Goal: Task Accomplishment & Management: Complete application form

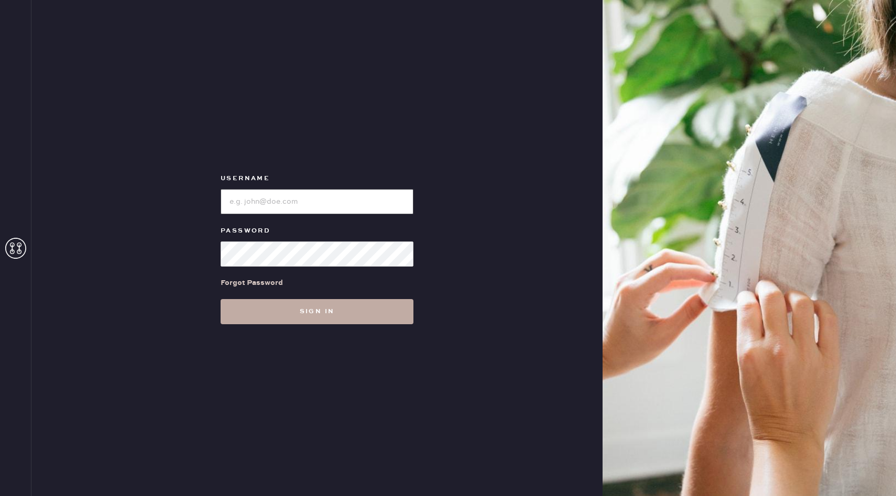
type input "reformationbellevue"
click at [297, 309] on button "Sign in" at bounding box center [316, 311] width 193 height 25
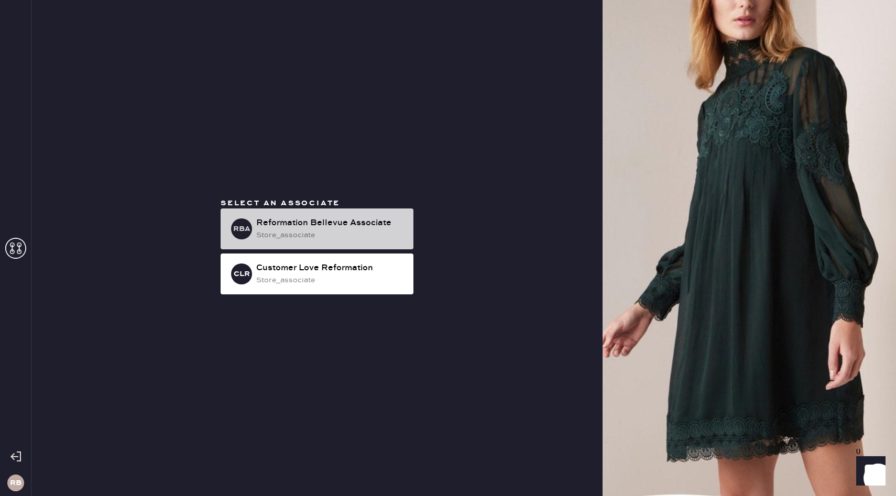
click at [321, 224] on div "Reformation Bellevue Associate" at bounding box center [330, 223] width 149 height 13
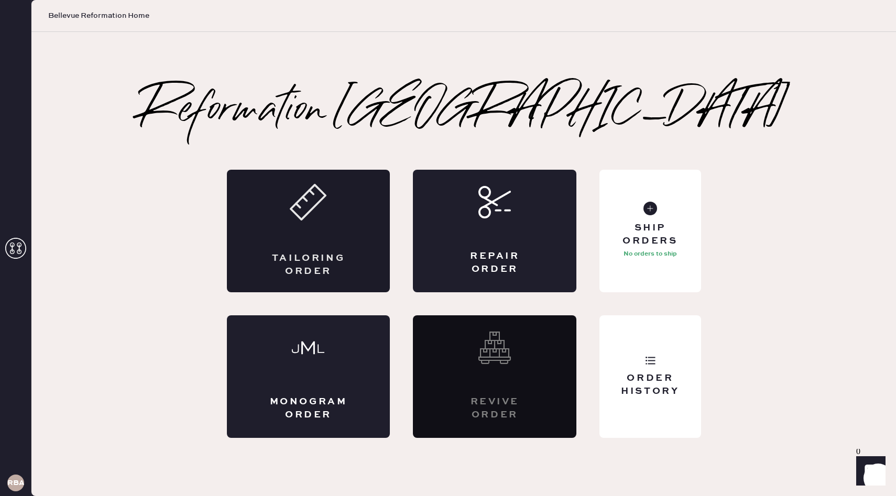
click at [327, 223] on div "Tailoring Order" at bounding box center [308, 231] width 163 height 123
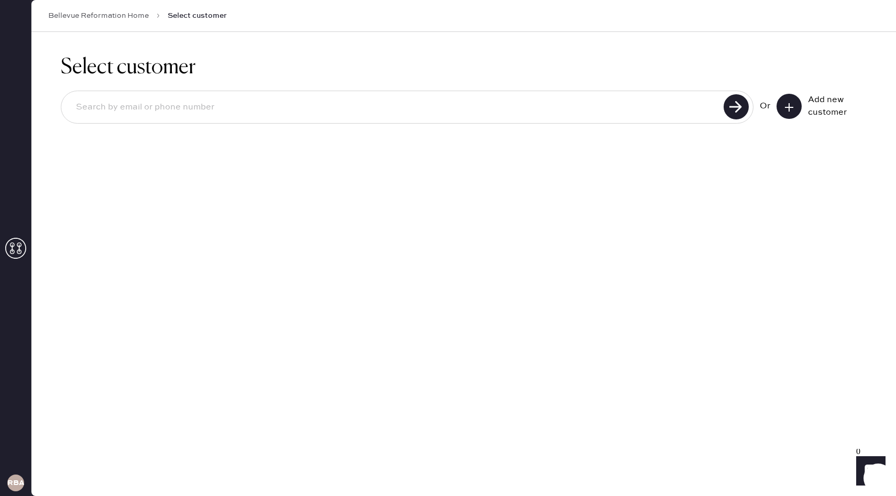
click at [582, 113] on input at bounding box center [394, 107] width 653 height 24
click at [582, 223] on div "Select customer Or Add new customer" at bounding box center [463, 264] width 864 height 464
click at [800, 111] on div "Add new customer" at bounding box center [821, 106] width 90 height 25
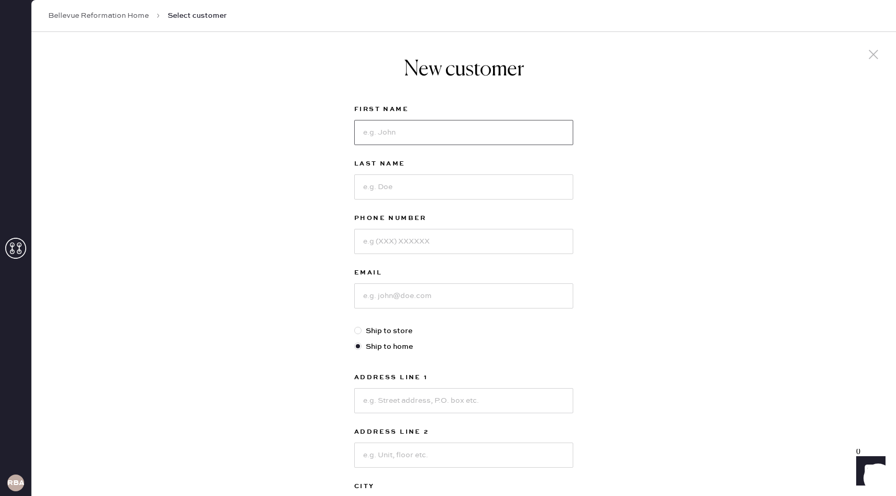
click at [442, 130] on input at bounding box center [463, 132] width 219 height 25
click at [390, 296] on input at bounding box center [463, 295] width 219 height 25
paste input "[EMAIL_ADDRESS][DOMAIN_NAME]"
type input "[EMAIL_ADDRESS][DOMAIN_NAME]"
click at [390, 127] on input at bounding box center [463, 132] width 219 height 25
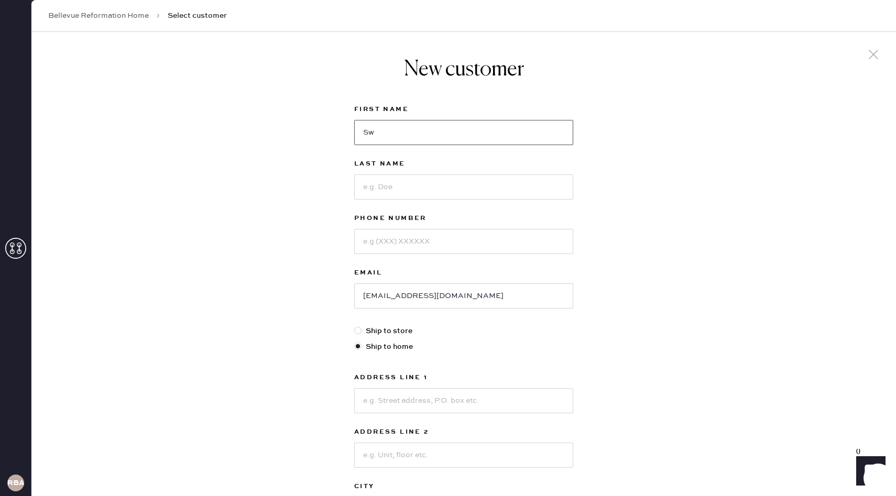
type input "S"
type input "Swati"
type input "[PERSON_NAME]"
click at [392, 246] on input at bounding box center [463, 241] width 219 height 25
click at [377, 243] on input "5204052967" at bounding box center [463, 241] width 219 height 25
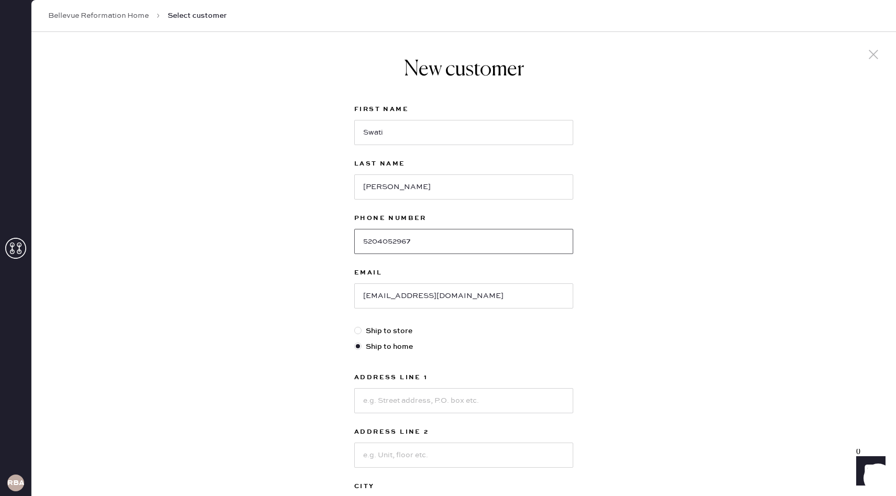
click at [393, 241] on input "5204052967" at bounding box center [463, 241] width 219 height 25
click at [426, 244] on input "5204052967" at bounding box center [463, 241] width 219 height 25
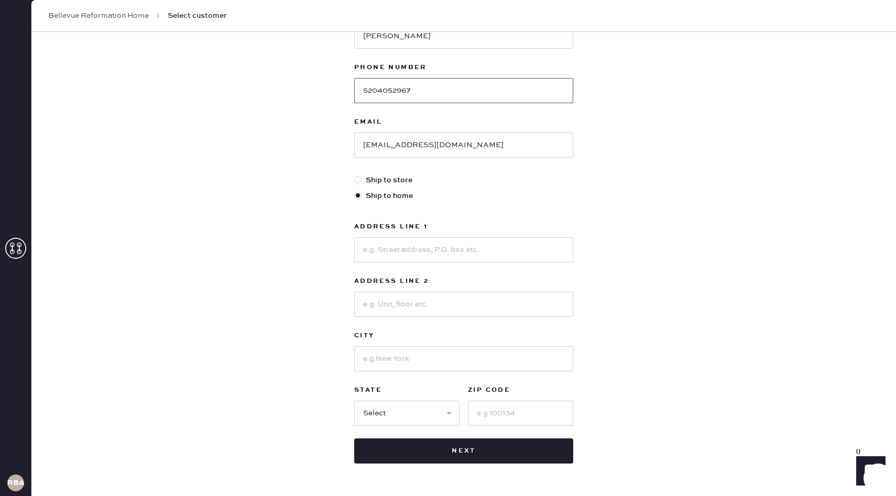
scroll to position [185, 0]
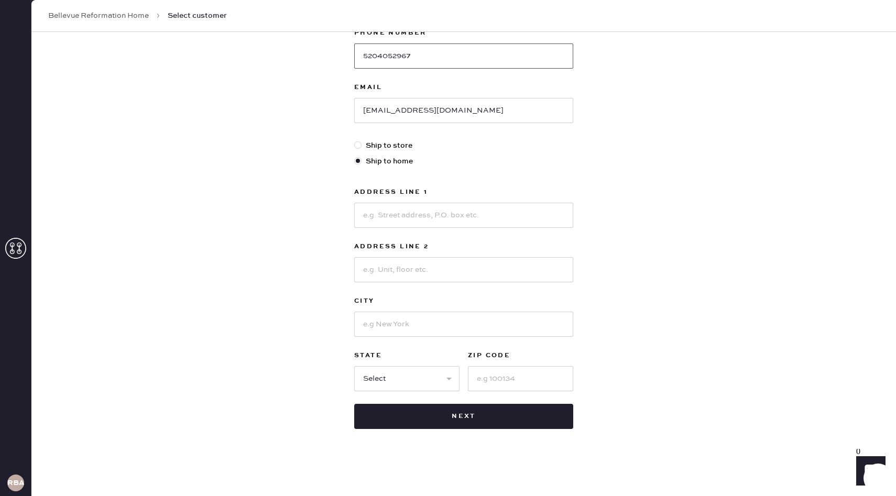
type input "5204052967"
click at [410, 222] on input at bounding box center [463, 215] width 219 height 25
type input "[STREET_ADDRESS][PERSON_NAME]"
type input "Unit 3225"
click at [410, 319] on input at bounding box center [463, 324] width 219 height 25
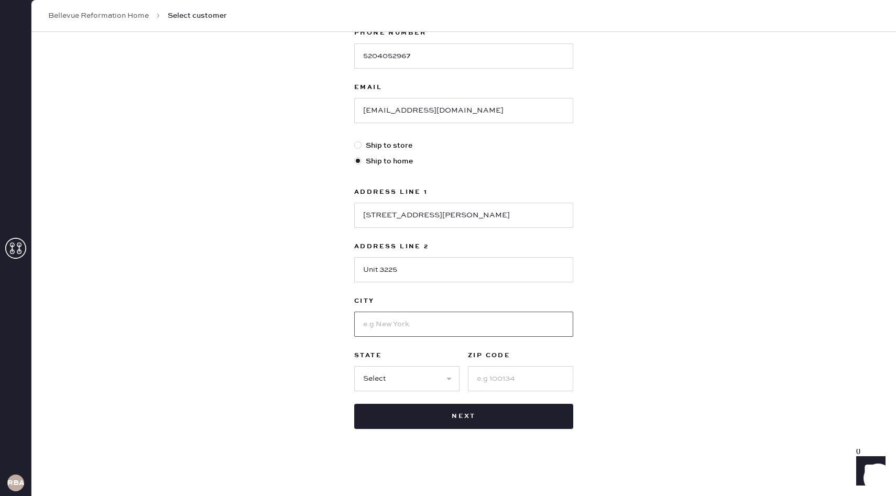
click at [384, 324] on input at bounding box center [463, 324] width 219 height 25
type input "[GEOGRAPHIC_DATA]"
click at [374, 374] on select "Select AK AL AR AZ CA CO CT [GEOGRAPHIC_DATA] DE FL [GEOGRAPHIC_DATA] HI [GEOGR…" at bounding box center [406, 378] width 105 height 25
select select "WA"
click at [354, 366] on select "Select AK AL AR AZ CA CO CT [GEOGRAPHIC_DATA] DE FL [GEOGRAPHIC_DATA] HI [GEOGR…" at bounding box center [406, 378] width 105 height 25
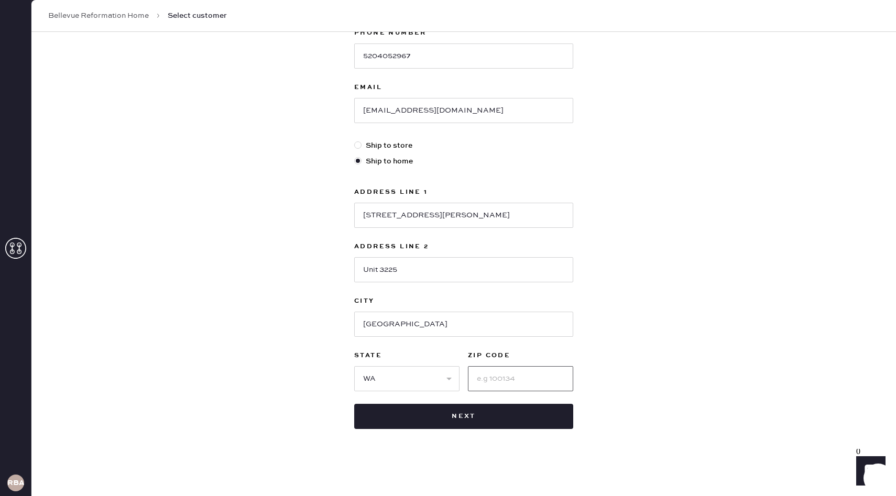
click at [516, 378] on input at bounding box center [520, 378] width 105 height 25
type input "98101"
click at [644, 284] on div "New customer First Name [PERSON_NAME] Last Name [PERSON_NAME] Phone Number [PHO…" at bounding box center [463, 171] width 864 height 649
click at [457, 420] on button "Next" at bounding box center [463, 416] width 219 height 25
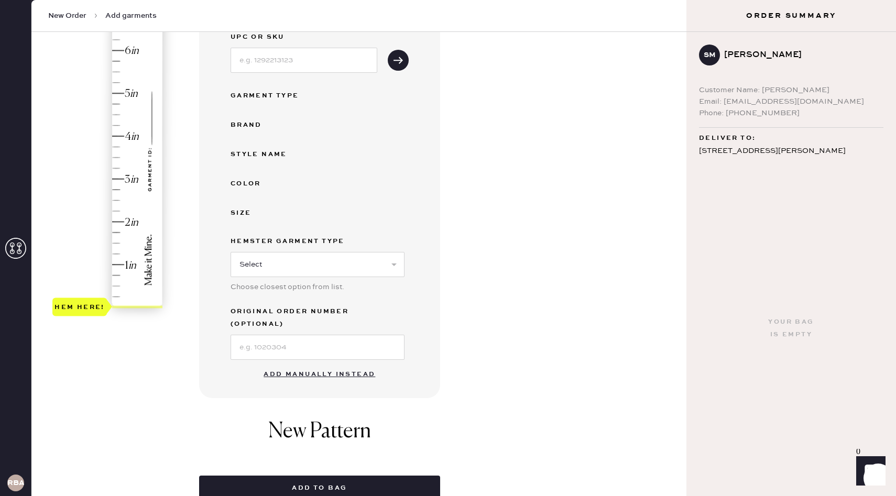
scroll to position [150, 0]
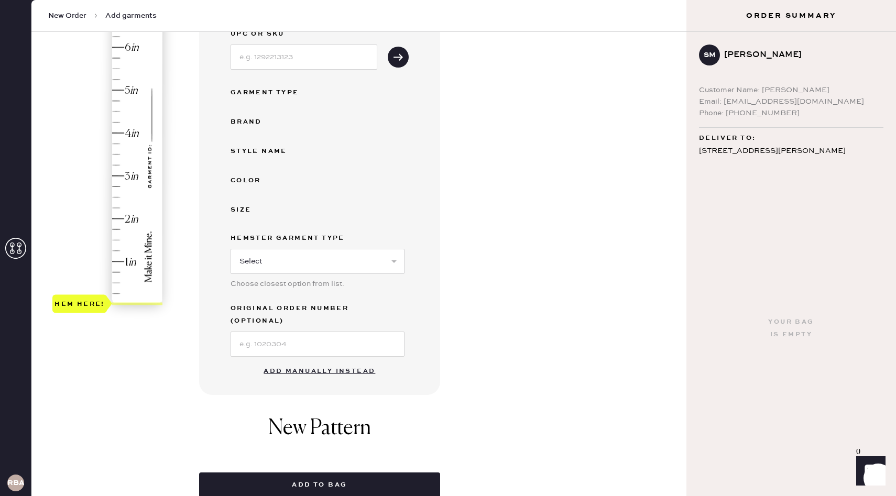
click at [351, 361] on button "Add manually instead" at bounding box center [319, 371] width 124 height 21
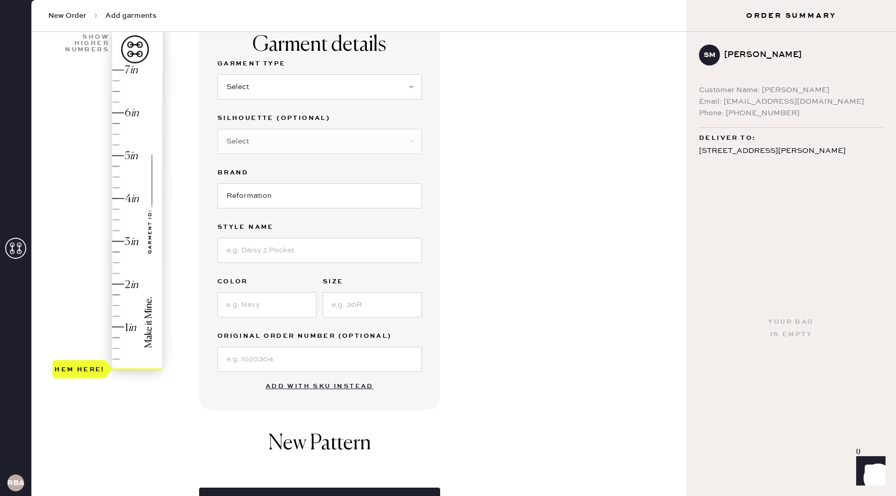
scroll to position [48, 0]
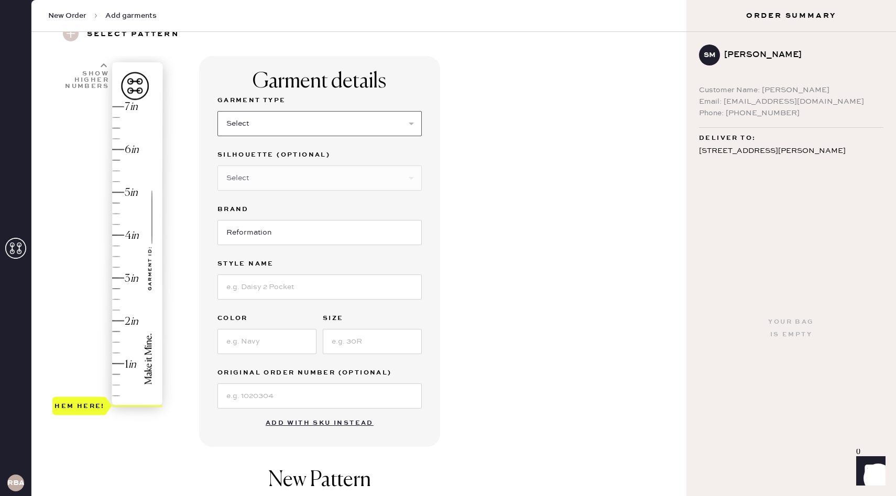
click at [377, 116] on select "Select Basic Skirt Jeans Leggings Pants Shorts Basic Sleeved Dress Basic Sleeve…" at bounding box center [319, 123] width 204 height 25
select select "2"
click at [217, 111] on select "Select Basic Skirt Jeans Leggings Pants Shorts Basic Sleeved Dress Basic Sleeve…" at bounding box center [319, 123] width 204 height 25
click at [348, 183] on select "Select Shorts Cropped Flare Boot Cut Straight Skinny Other" at bounding box center [319, 177] width 204 height 25
select select "other"
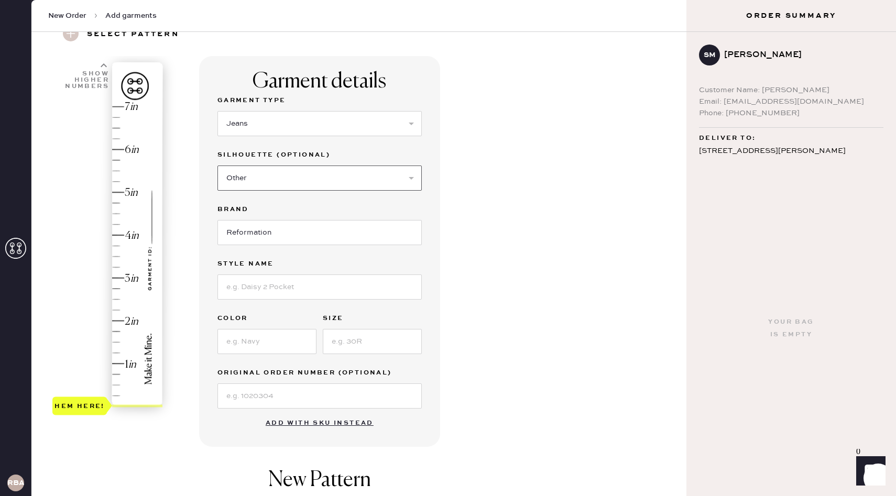
click at [217, 165] on select "Select Shorts Cropped Flare Boot Cut Straight Skinny Other" at bounding box center [319, 177] width 204 height 25
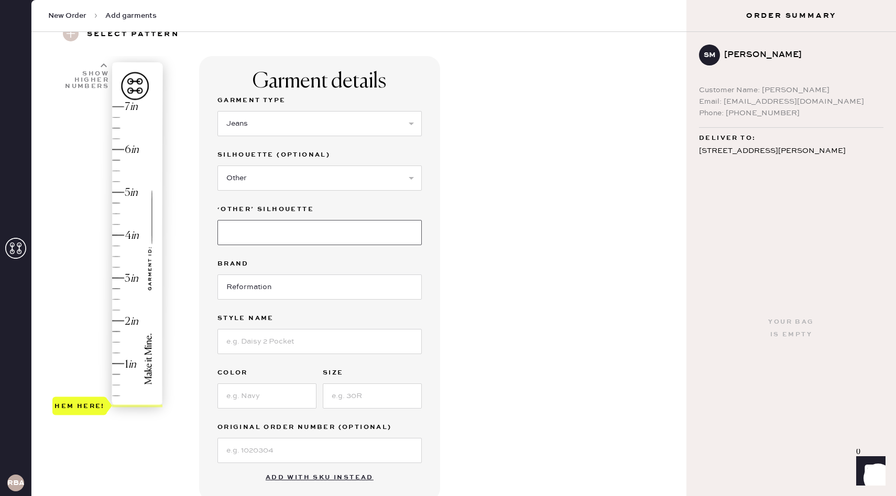
click at [333, 237] on input at bounding box center [319, 232] width 204 height 25
type input "Wide Leg"
click at [303, 338] on input at bounding box center [319, 341] width 204 height 25
click at [419, 350] on input "[PERSON_NAME]" at bounding box center [319, 341] width 204 height 25
type input "[PERSON_NAME]"
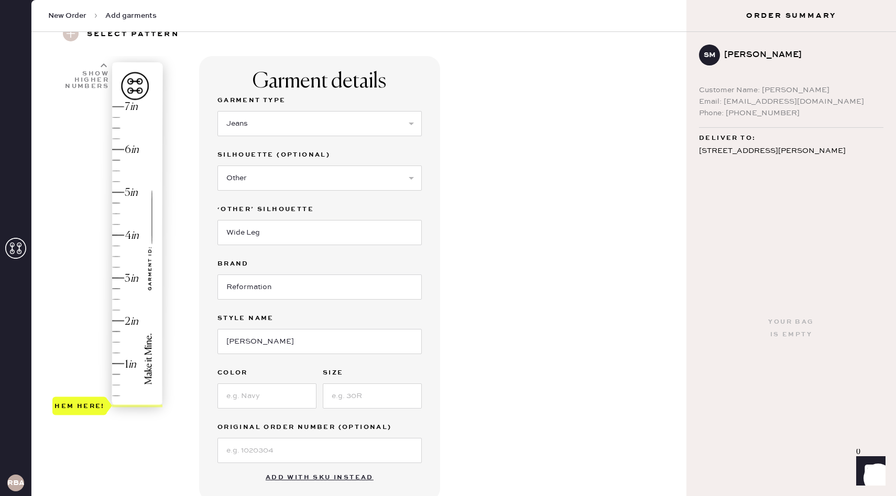
click at [264, 370] on label "Color" at bounding box center [266, 373] width 99 height 13
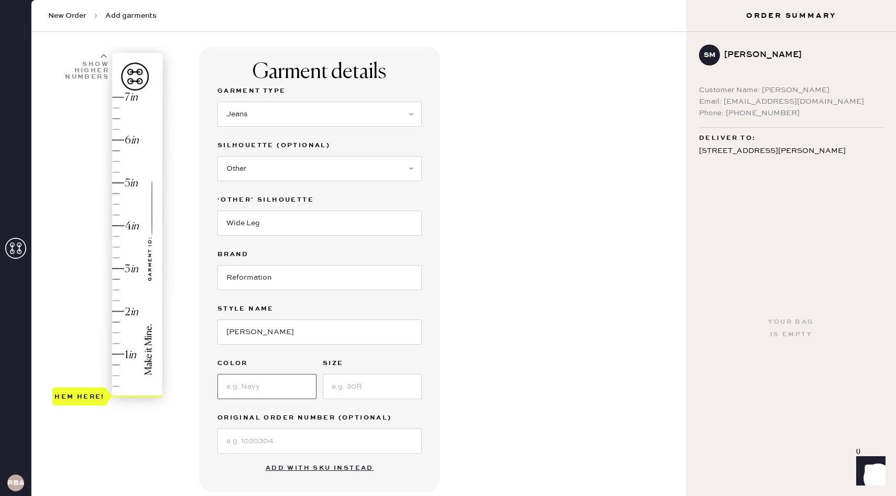
click at [263, 385] on input at bounding box center [266, 386] width 99 height 25
click at [355, 379] on input at bounding box center [372, 386] width 99 height 25
click at [288, 382] on input "Black" at bounding box center [266, 386] width 99 height 25
type input "[PERSON_NAME]"
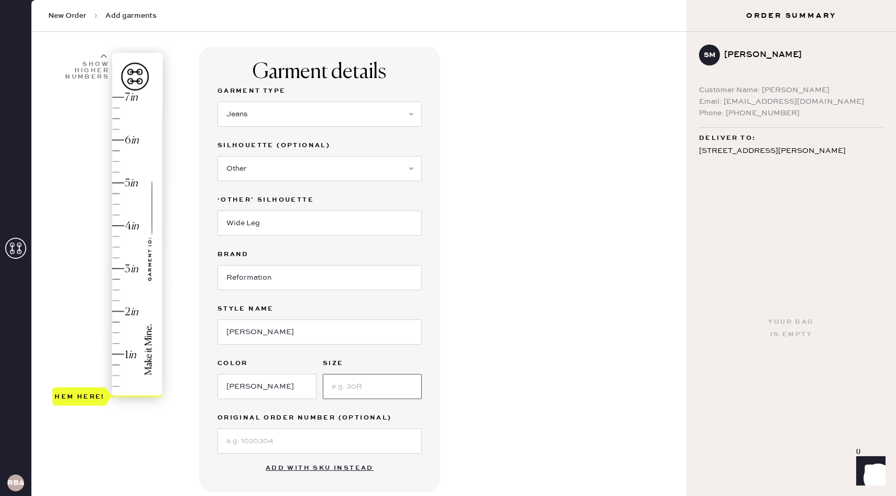
click at [351, 388] on input at bounding box center [372, 386] width 99 height 25
type input "31"
click at [465, 372] on div "Garment details Garment Type Select Basic Skirt Jeans Leggings Pants Shorts Bas…" at bounding box center [438, 371] width 479 height 649
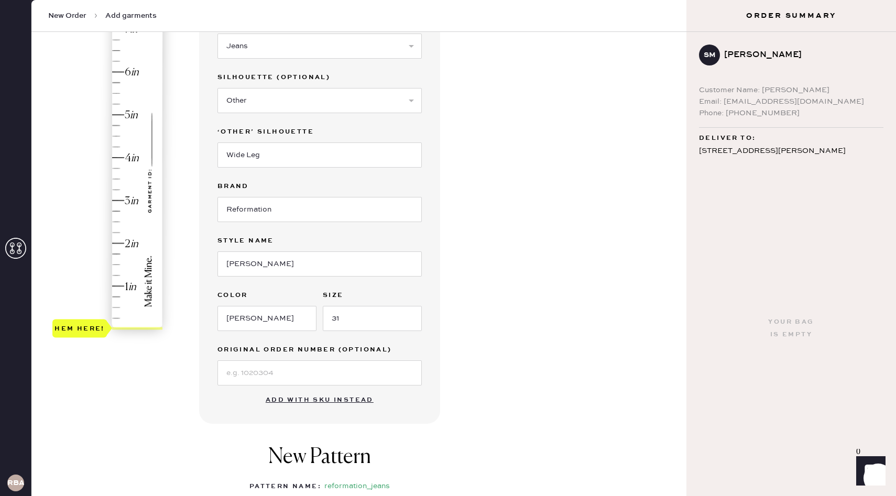
scroll to position [123, 0]
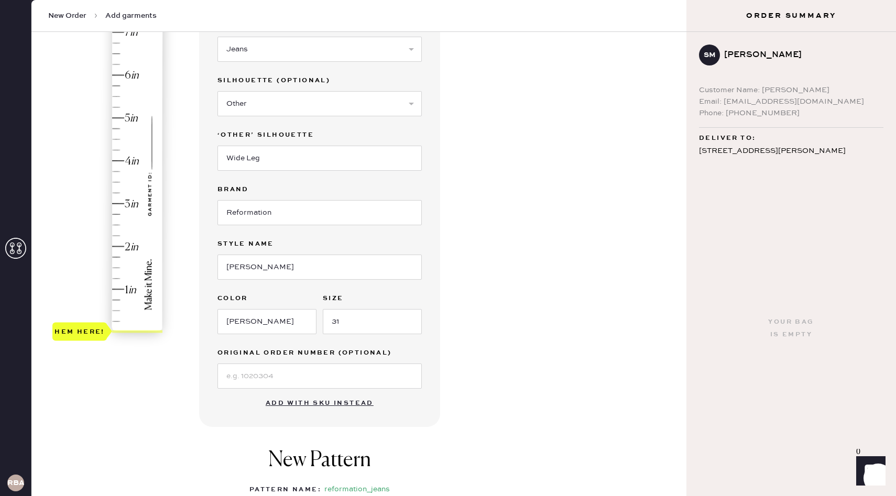
type input "3"
click at [114, 202] on div "Hem here!" at bounding box center [108, 182] width 112 height 309
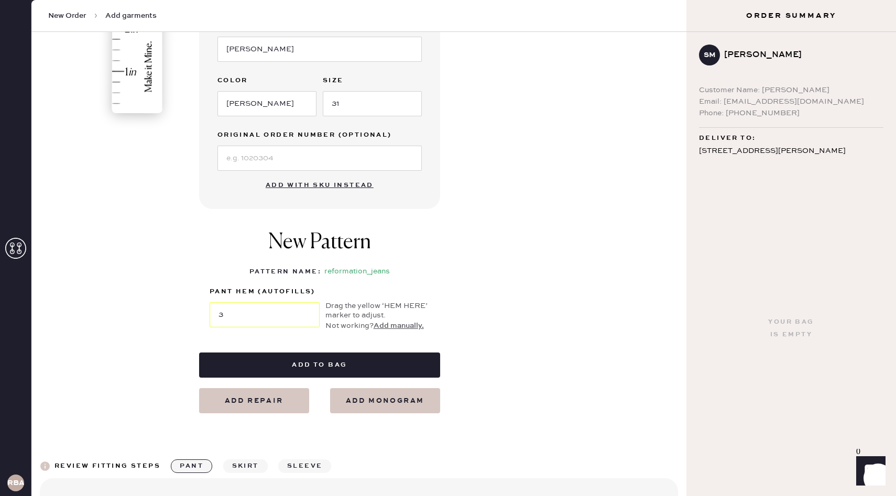
scroll to position [340, 0]
click at [752, 140] on span "Deliver to:" at bounding box center [727, 138] width 57 height 13
click at [781, 162] on div "Your bag is empty" at bounding box center [790, 328] width 209 height 335
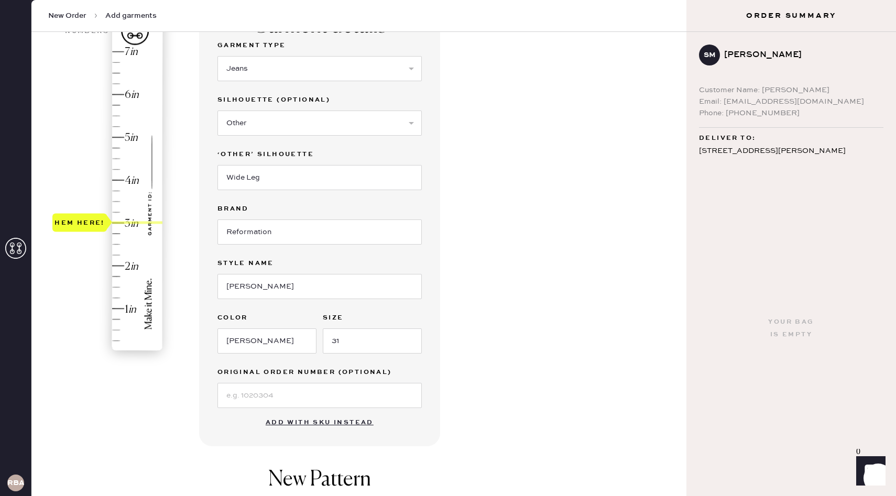
scroll to position [304, 0]
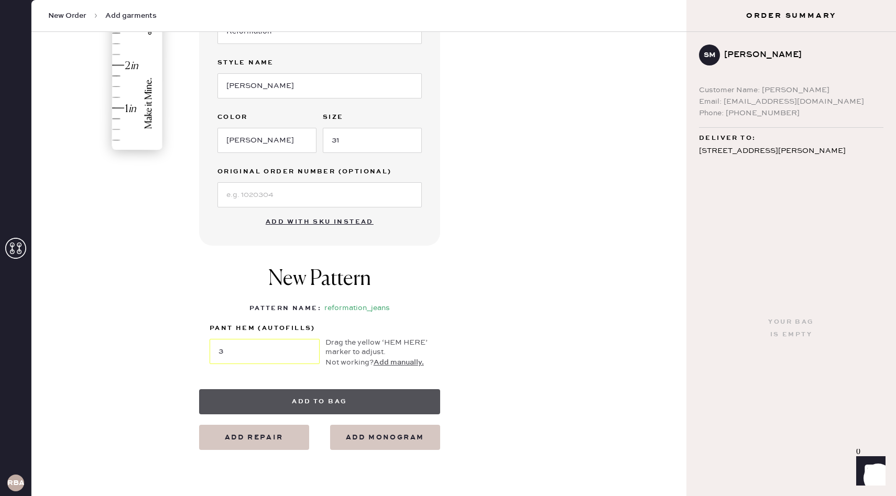
click at [329, 404] on button "Add to bag" at bounding box center [319, 401] width 241 height 25
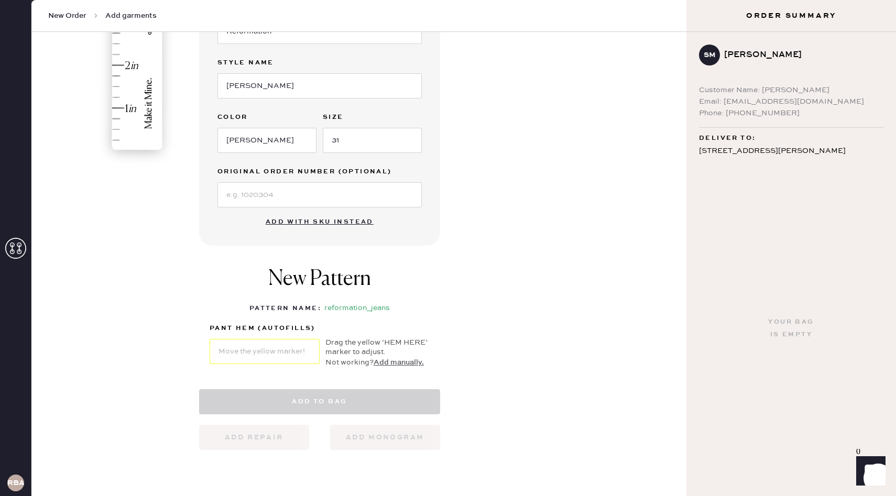
select select "2"
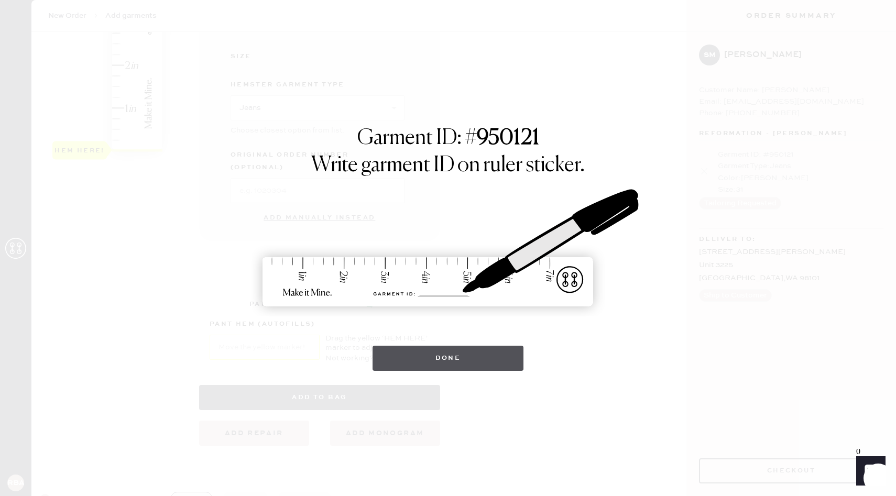
click at [466, 361] on button "Done" at bounding box center [447, 358] width 151 height 25
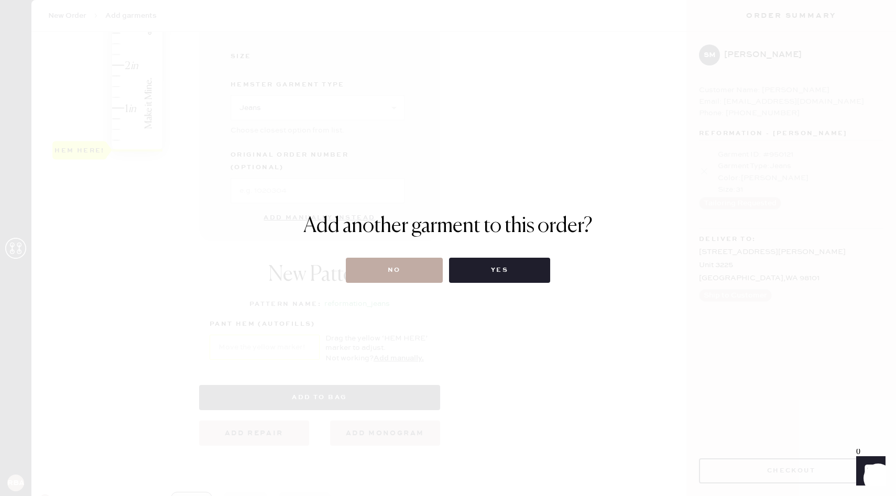
click at [397, 273] on button "No" at bounding box center [394, 270] width 97 height 25
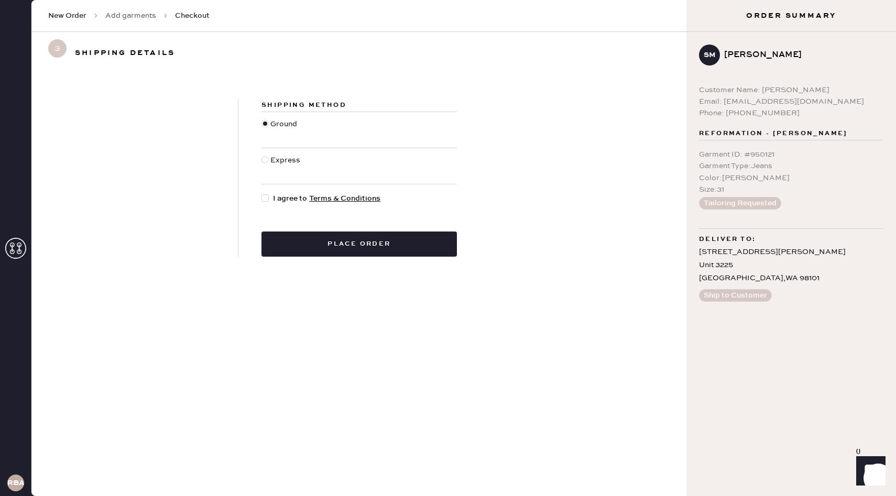
click at [264, 198] on div at bounding box center [264, 197] width 7 height 7
click at [262, 193] on input "I agree to Terms & Conditions" at bounding box center [261, 193] width 1 height 1
checkbox input "true"
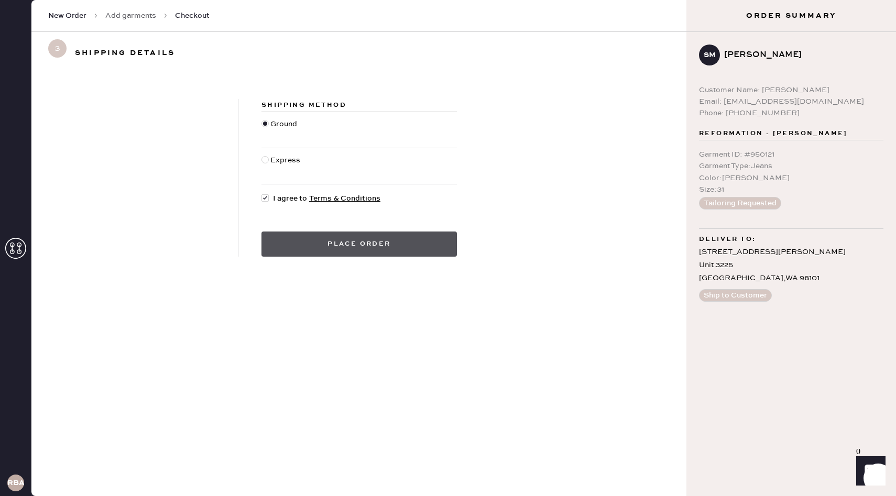
click at [381, 245] on button "Place order" at bounding box center [358, 243] width 195 height 25
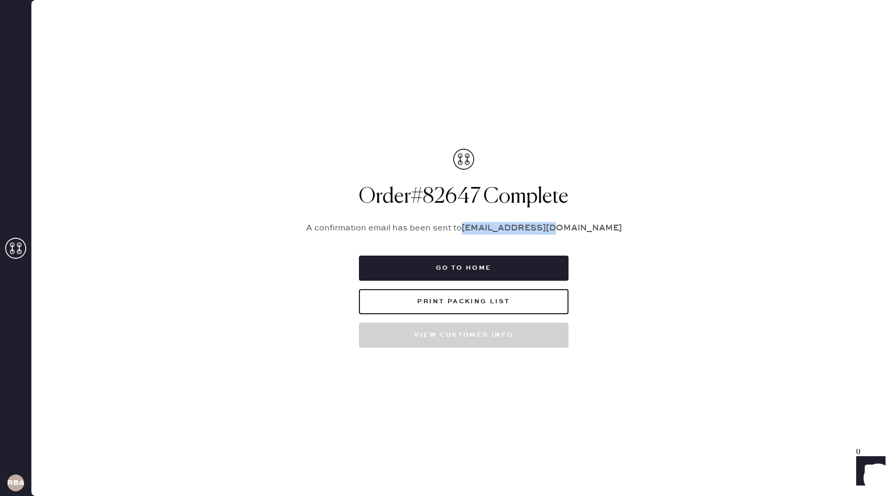
drag, startPoint x: 494, startPoint y: 229, endPoint x: 580, endPoint y: 228, distance: 85.9
click at [580, 228] on p "A confirmation email has been sent to [EMAIL_ADDRESS][DOMAIN_NAME]" at bounding box center [463, 228] width 340 height 13
click at [599, 226] on p "A confirmation email has been sent to [EMAIL_ADDRESS][DOMAIN_NAME]" at bounding box center [463, 228] width 340 height 13
